Goal: Task Accomplishment & Management: Use online tool/utility

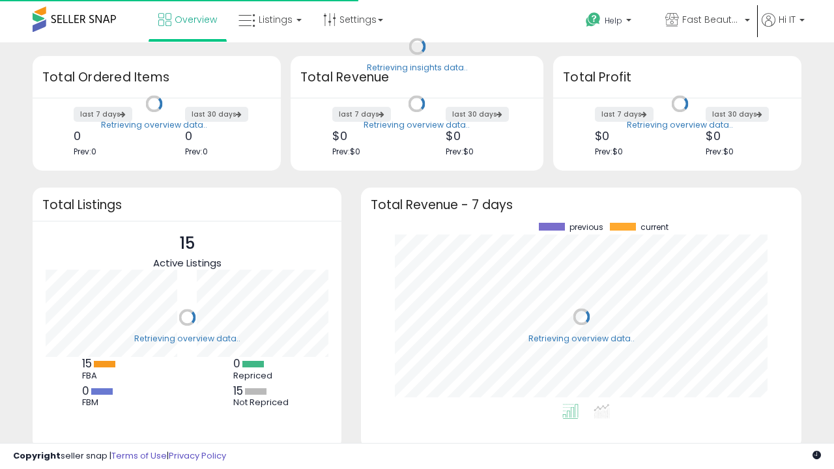
scroll to position [181, 414]
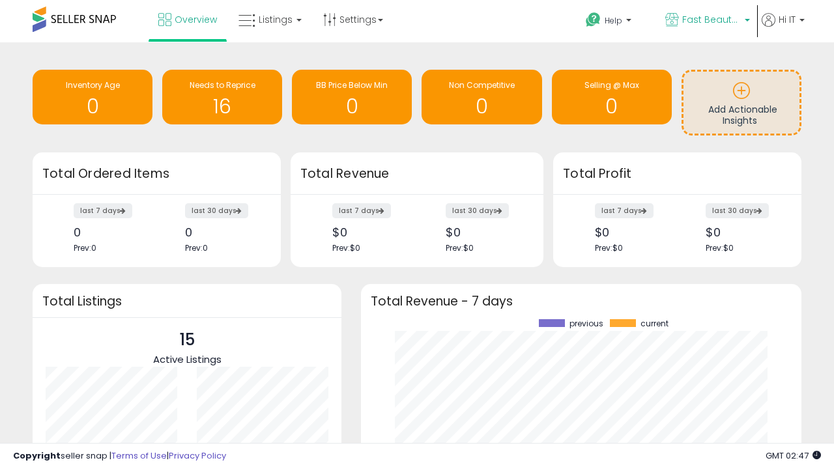
click at [706, 21] on span "Fast Beauty ([GEOGRAPHIC_DATA])" at bounding box center [711, 19] width 59 height 13
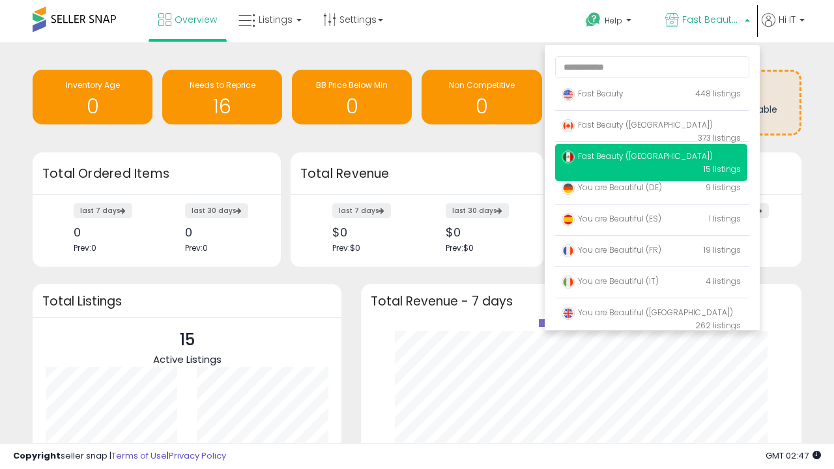
click at [651, 96] on p "Fast Beauty 448 listings" at bounding box center [651, 94] width 192 height 26
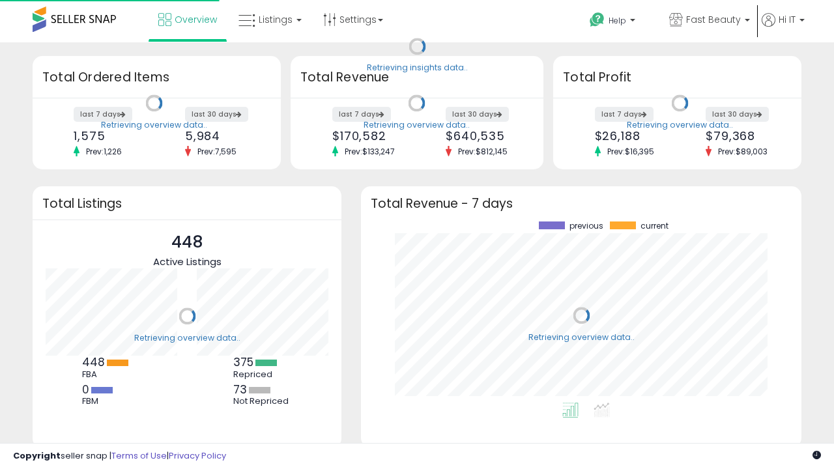
scroll to position [181, 414]
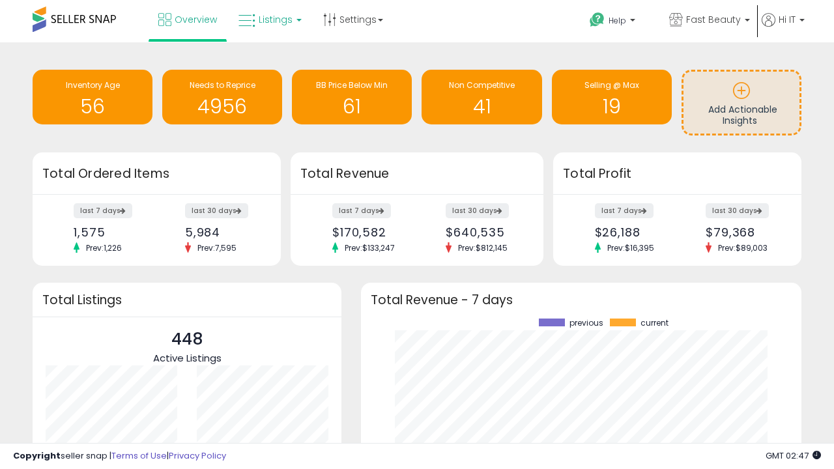
click at [268, 20] on span "Listings" at bounding box center [276, 19] width 34 height 13
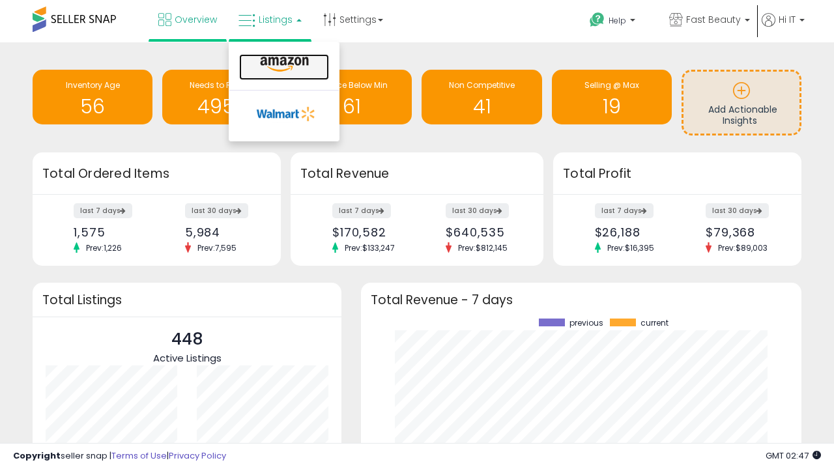
click at [283, 65] on icon at bounding box center [284, 64] width 57 height 17
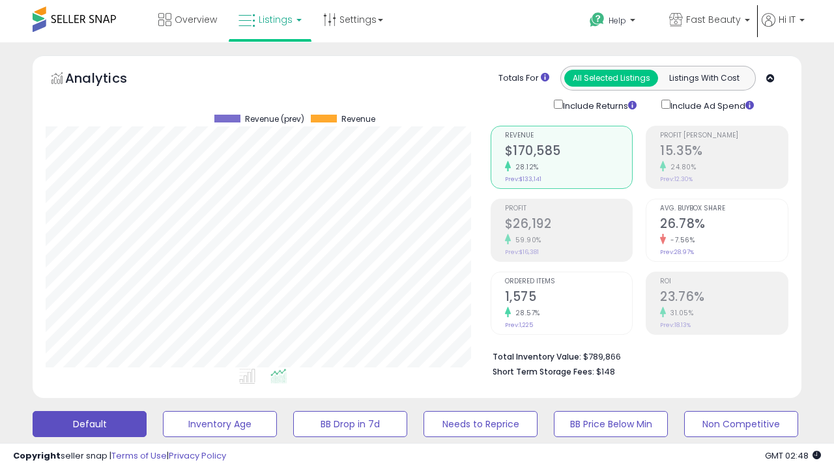
scroll to position [267, 444]
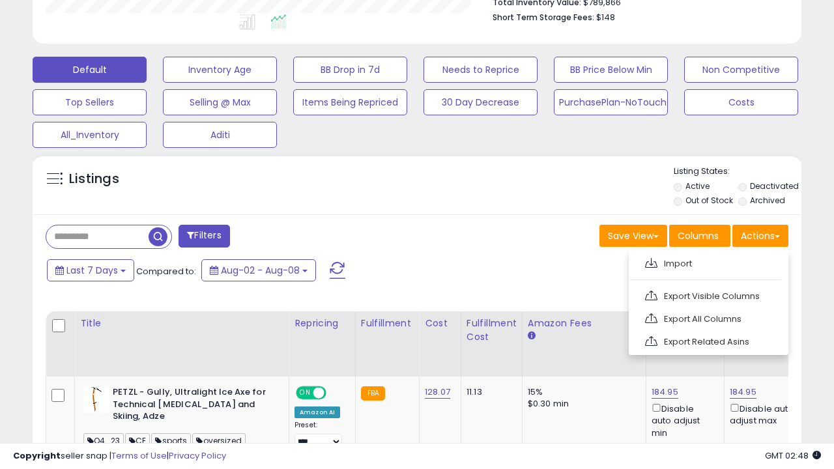
click at [651, 261] on span at bounding box center [651, 263] width 12 height 10
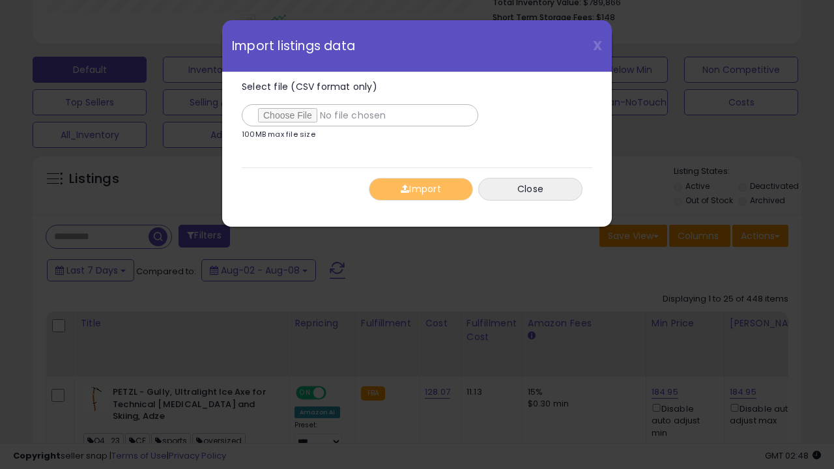
type input "**********"
click at [420, 189] on button "Import" at bounding box center [421, 189] width 104 height 23
